Goal: Find specific page/section: Find specific page/section

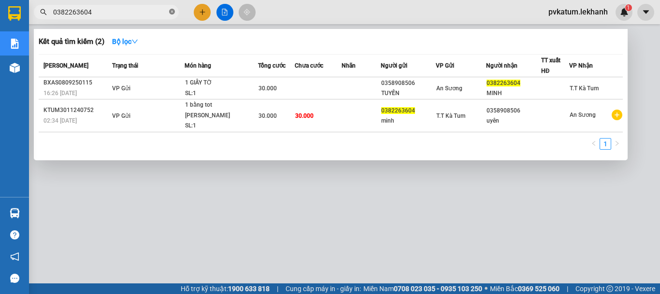
click at [174, 11] on icon "close-circle" at bounding box center [172, 12] width 6 height 6
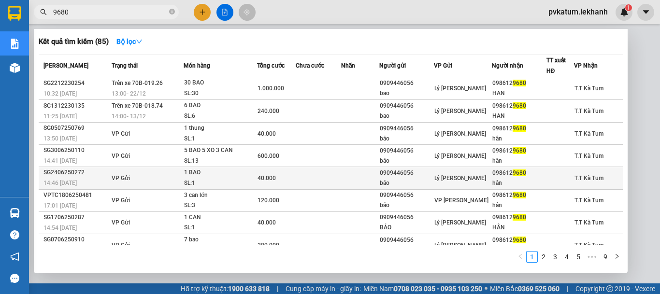
scroll to position [56, 0]
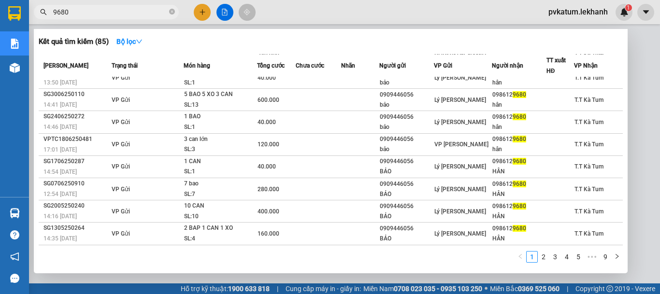
type input "9680"
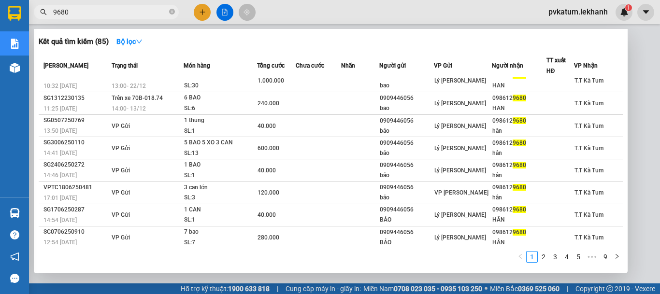
click at [167, 11] on input "9680" at bounding box center [110, 12] width 114 height 11
click at [174, 11] on icon "close-circle" at bounding box center [172, 12] width 6 height 6
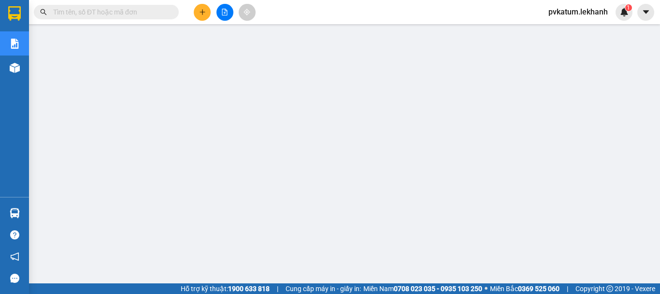
drag, startPoint x: 136, startPoint y: 14, endPoint x: 133, endPoint y: 9, distance: 5.5
click at [136, 13] on input "text" at bounding box center [110, 12] width 114 height 11
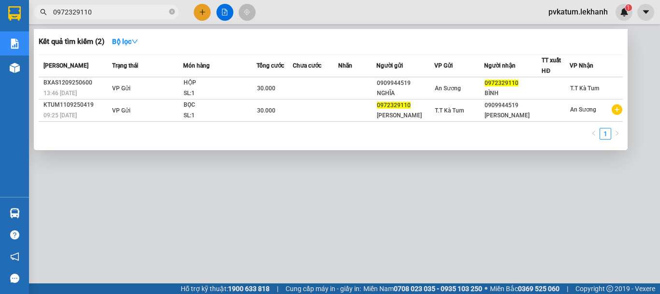
type input "0972329110"
click at [171, 13] on icon "close-circle" at bounding box center [172, 12] width 6 height 6
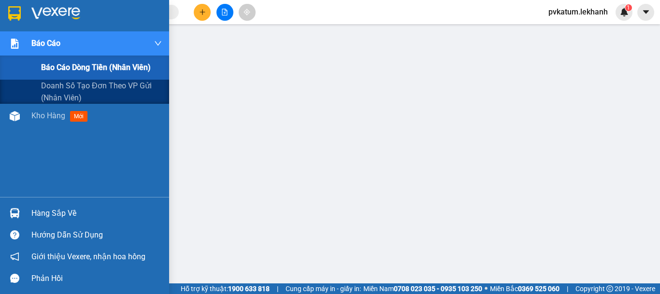
click at [67, 67] on span "Báo cáo dòng tiền (nhân viên)" at bounding box center [96, 67] width 110 height 12
click at [68, 44] on div "Báo cáo" at bounding box center [96, 43] width 130 height 24
